Goal: Communication & Community: Ask a question

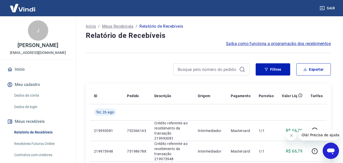
click at [291, 136] on icon "Fechar mensagem da empresa" at bounding box center [291, 135] width 4 height 4
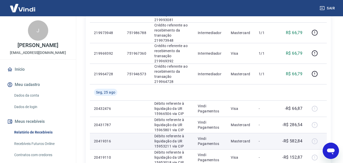
scroll to position [152, 0]
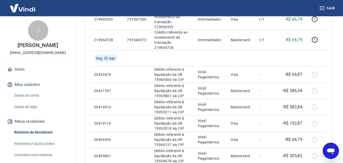
click at [334, 151] on icon "Abrir janela de mensagens" at bounding box center [331, 151] width 8 height 6
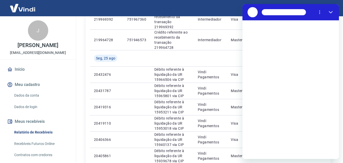
scroll to position [0, 0]
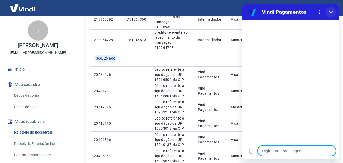
click at [332, 12] on icon "Fechar" at bounding box center [331, 12] width 4 height 4
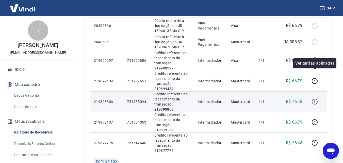
scroll to position [279, 0]
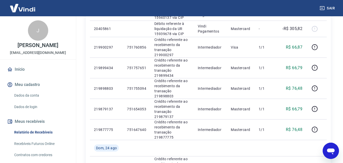
click at [328, 148] on icon "Abrir janela de mensagens" at bounding box center [330, 150] width 9 height 9
type textarea "x"
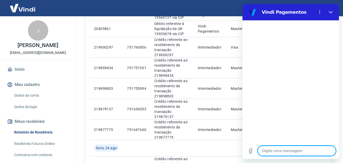
type textarea "B"
type textarea "x"
type textarea "BO"
type textarea "x"
type textarea "BO"
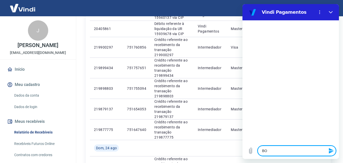
type textarea "x"
type textarea "BO"
type textarea "x"
type textarea "BOM"
type textarea "x"
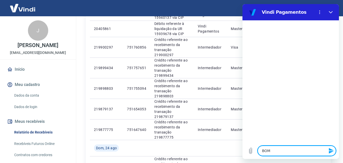
type textarea "BOM"
type textarea "x"
type textarea "BOM D"
type textarea "x"
type textarea "BOM DI"
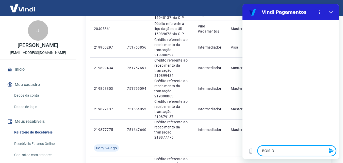
type textarea "x"
type textarea "BOM DIA"
type textarea "x"
type textarea "BOM DIA"
type textarea "x"
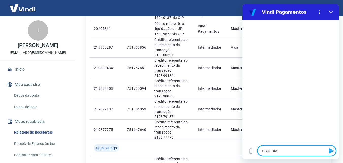
type textarea "BOM DIA"
type textarea "x"
type textarea "BOM DIA,"
type textarea "x"
type textarea "BOM DIA,"
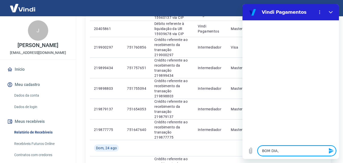
type textarea "x"
type textarea "BOM DIA, Q"
type textarea "x"
type textarea "BOM DIA, QU"
type textarea "x"
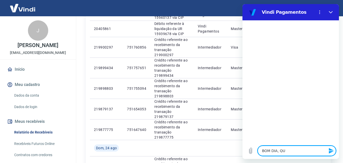
type textarea "BOM DIA, QUE"
type textarea "x"
type textarea "BOM DIA, QUER"
type textarea "x"
type textarea "BOM DIA, QUERI"
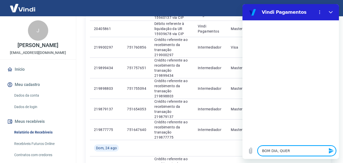
type textarea "x"
type textarea "BOM DIA, QUERIZS"
type textarea "x"
type textarea "BOM DIA, [GEOGRAPHIC_DATA]"
type textarea "x"
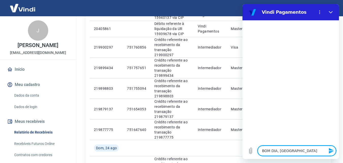
type textarea "BOM DIA, [GEOGRAPHIC_DATA]"
type textarea "x"
type textarea "BOM DIA, [GEOGRAPHIC_DATA]"
type textarea "x"
type textarea "BOM DIA, QUERIZS"
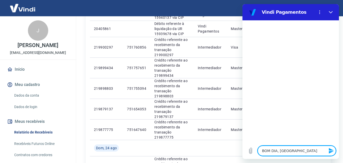
type textarea "x"
type textarea "BOM DIA, [GEOGRAPHIC_DATA]"
type textarea "x"
type textarea "BOM DIA, QUERIZS"
type textarea "x"
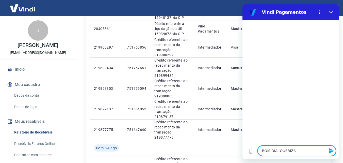
type textarea "BOM DIA, QUERIZ"
type textarea "x"
type textarea "BOM DIA, QUERI"
type textarea "x"
type textarea "BOM DIA, QUERIA"
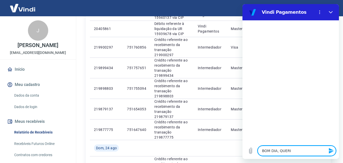
type textarea "x"
type textarea "BOM DIA, QUERI"
type textarea "x"
type textarea "BOM DIA, QUER"
type textarea "x"
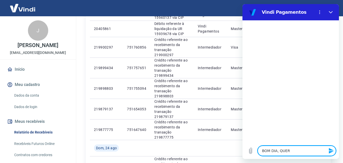
type textarea "BOM DIA, QUERO"
type textarea "x"
type textarea "BOM DIA, QUERO"
type textarea "x"
type textarea "BOM DIA, QUERO F"
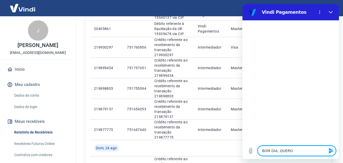
type textarea "x"
type textarea "BOM DIA, QUERO FA"
type textarea "x"
type textarea "BOM DIA, QUERO FAL"
type textarea "x"
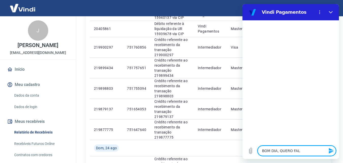
type textarea "BOM DIA, QUERO FALA"
type textarea "x"
type textarea "BOM DIA, QUERO FALAR"
type textarea "x"
type textarea "BOM DIA, QUERO FALAR"
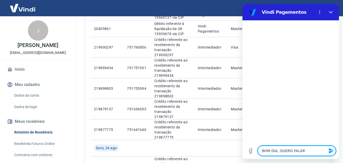
type textarea "x"
type textarea "BOM DIA, QUERO FALAR C"
type textarea "x"
type textarea "BOM DIA, QUERO FALAR"
type textarea "x"
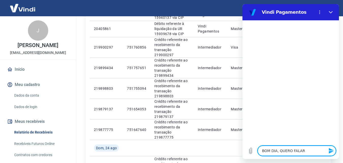
type textarea "BOM DIA, QUERO FALAR"
type textarea "x"
type textarea "BOM DIA, QUERO FALA"
type textarea "x"
type textarea "BOM DIA, QUERO FAL"
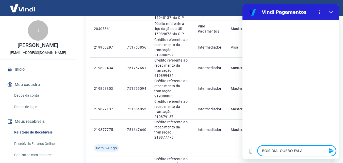
type textarea "x"
type textarea "BOM DIA, QUERO FA"
type textarea "x"
type textarea "BOM DIA, QUERO F"
type textarea "x"
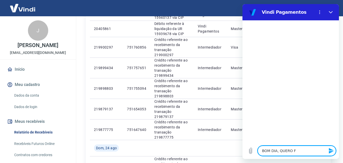
type textarea "BOM DIA, QUERO"
type textarea "x"
type textarea "BOM DIA, QUERO"
type textarea "x"
type textarea "BOM DIA, QUER"
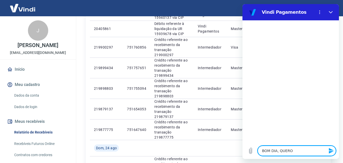
type textarea "x"
type textarea "BOM DIA, QUE"
type textarea "x"
type textarea "BOM DIA, QU"
type textarea "x"
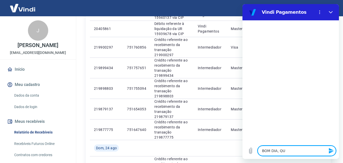
type textarea "BOM DIA, Q"
type textarea "x"
type textarea "BOM DIA,"
type textarea "x"
type textarea "BOM DIA,"
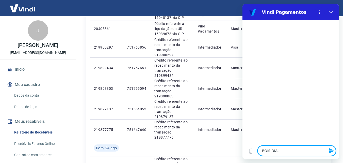
type textarea "x"
type textarea "BOM DIA"
type textarea "x"
type textarea "Q"
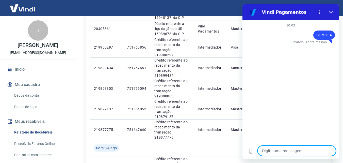
type textarea "x"
type textarea "QU"
type textarea "x"
type textarea "QUE"
type textarea "x"
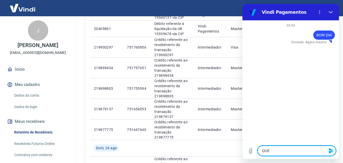
type textarea "QUER"
type textarea "x"
type textarea "QUERO"
type textarea "x"
type textarea "QUERO"
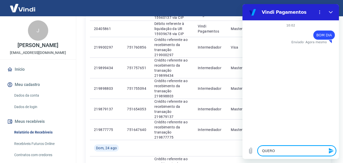
type textarea "x"
type textarea "QUERO F"
type textarea "x"
type textarea "QUERO FA"
type textarea "x"
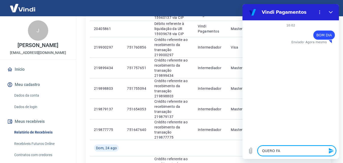
type textarea "QUERO FAL"
type textarea "x"
type textarea "QUERO FALA"
type textarea "x"
type textarea "QUERO FALAR"
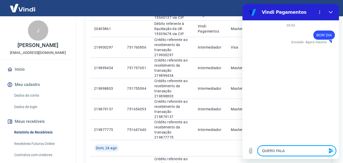
type textarea "x"
type textarea "QUERO FALAR"
type textarea "x"
type textarea "QUERO FALAR C"
type textarea "x"
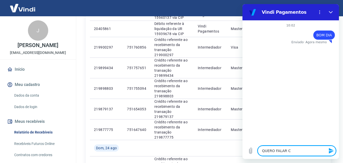
type textarea "QUERO FALAR CO"
type textarea "x"
type textarea "QUERO FALAR COM"
type textarea "x"
type textarea "QUERO FALAR COM"
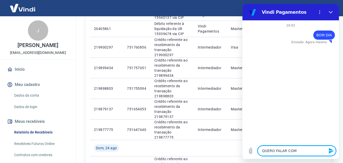
type textarea "x"
type textarea "QUERO FALAR COM A"
type textarea "x"
type textarea "QUERO FALAR COM AN"
type textarea "x"
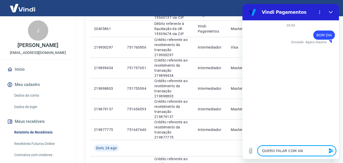
type textarea "QUERO FALAR COM [PERSON_NAME]"
type textarea "x"
type textarea "QUERO FALAR COM ANAL"
type textarea "x"
type textarea "QUERO FALAR COM ANALI"
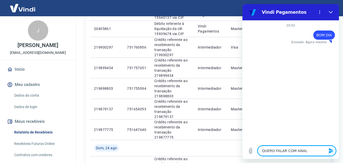
type textarea "x"
type textarea "QUERO FALAR COM ANALIS"
type textarea "x"
type textarea "QUERO FALAR COM ANALIST"
type textarea "x"
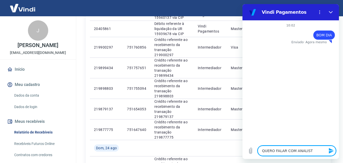
type textarea "QUERO FALAR COM ANALISTA"
type textarea "x"
type textarea "QUERO FALAR COM ANALISTA"
type textarea "x"
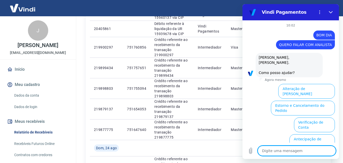
type textarea "x"
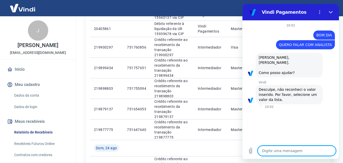
type textarea "A"
type textarea "x"
type textarea "AN"
type textarea "x"
type textarea "ANA"
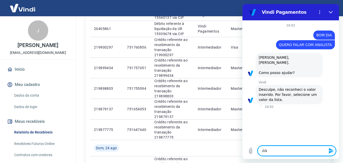
type textarea "x"
type textarea "ANAL"
type textarea "x"
type textarea "ANALI"
type textarea "x"
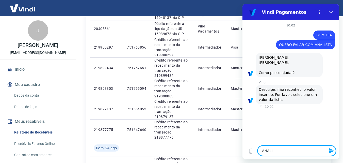
type textarea "ANALIS"
type textarea "x"
type textarea "ANALIST"
type textarea "x"
type textarea "ANALISTA"
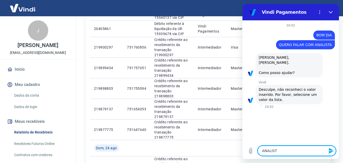
type textarea "x"
type textarea "ANALISTA"
type textarea "x"
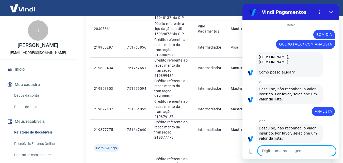
scroll to position [2, 0]
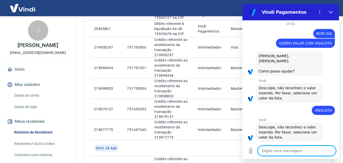
type textarea "B"
type textarea "x"
type textarea "BO"
type textarea "x"
type textarea "BOM"
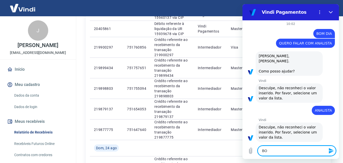
type textarea "x"
type textarea "BOM"
type textarea "x"
type textarea "BOM D"
type textarea "x"
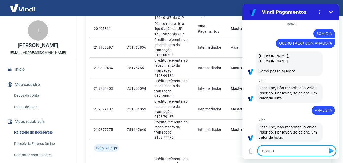
type textarea "BOM DI"
type textarea "x"
type textarea "BOM DIA"
type textarea "x"
type textarea "BOM DIA"
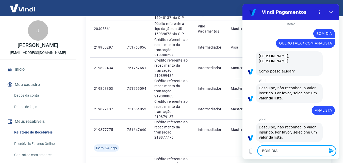
type textarea "x"
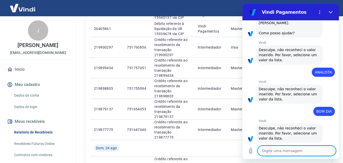
scroll to position [41, 0]
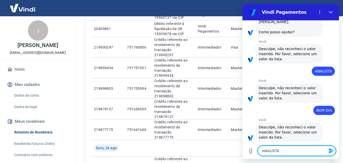
click at [261, 151] on textarea "ANALISTA" at bounding box center [297, 151] width 78 height 10
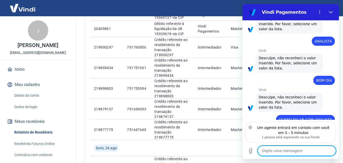
scroll to position [93, 0]
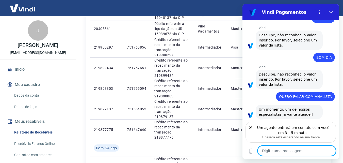
paste textarea "Sobre os pagamentos de Sábado, [PERSON_NAME] e Segunda ainda não caíram na cont…"
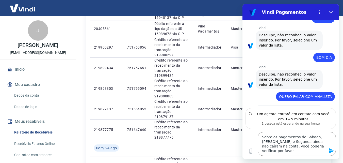
click at [334, 150] on icon "Enviar mensagem" at bounding box center [331, 151] width 6 height 6
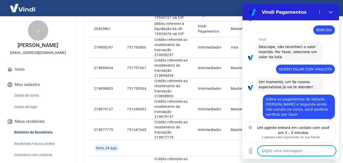
scroll to position [116, 0]
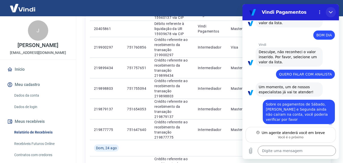
click at [330, 11] on icon "Fechar" at bounding box center [331, 12] width 4 height 4
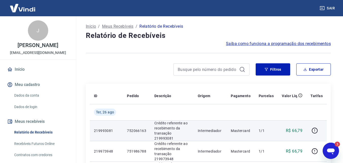
scroll to position [0, 0]
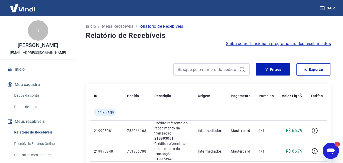
click at [332, 154] on icon "Abrir janela de mensagens, 3 mensagens não lidas" at bounding box center [330, 150] width 9 height 9
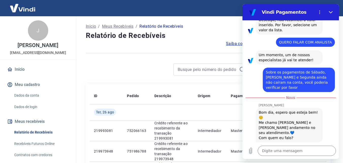
scroll to position [188, 0]
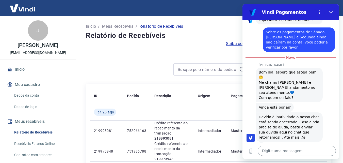
click at [276, 149] on textarea at bounding box center [297, 151] width 78 height 10
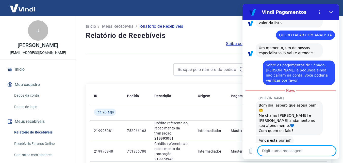
scroll to position [129, 0]
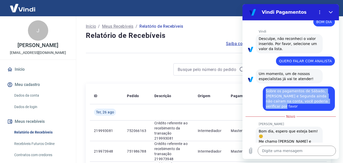
drag, startPoint x: 267, startPoint y: 86, endPoint x: 284, endPoint y: 98, distance: 20.5
click at [286, 101] on div "diz: Sobre os pagamentos de Sábado, [PERSON_NAME] e Segunda ainda não caíram na…" at bounding box center [299, 98] width 72 height 24
copy span "Sobre os pagamentos de Sábado, [PERSON_NAME] e Segunda ainda não caíram na cont…"
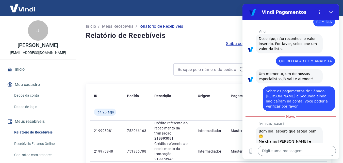
click at [279, 151] on textarea at bounding box center [297, 151] width 78 height 10
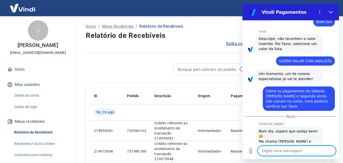
paste textarea "Sobre os pagamentos de Sábado, [PERSON_NAME] e Segunda ainda não caíram na cont…"
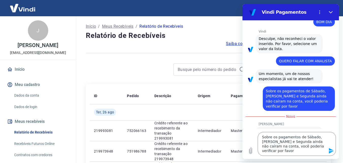
click at [330, 152] on icon "Enviar mensagem" at bounding box center [331, 151] width 5 height 6
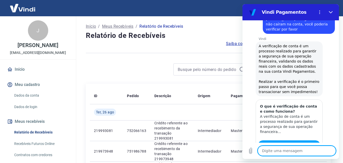
scroll to position [398, 0]
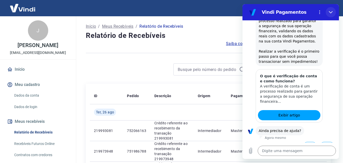
click at [334, 11] on button "Fechar" at bounding box center [331, 12] width 10 height 10
